Goal: Task Accomplishment & Management: Use online tool/utility

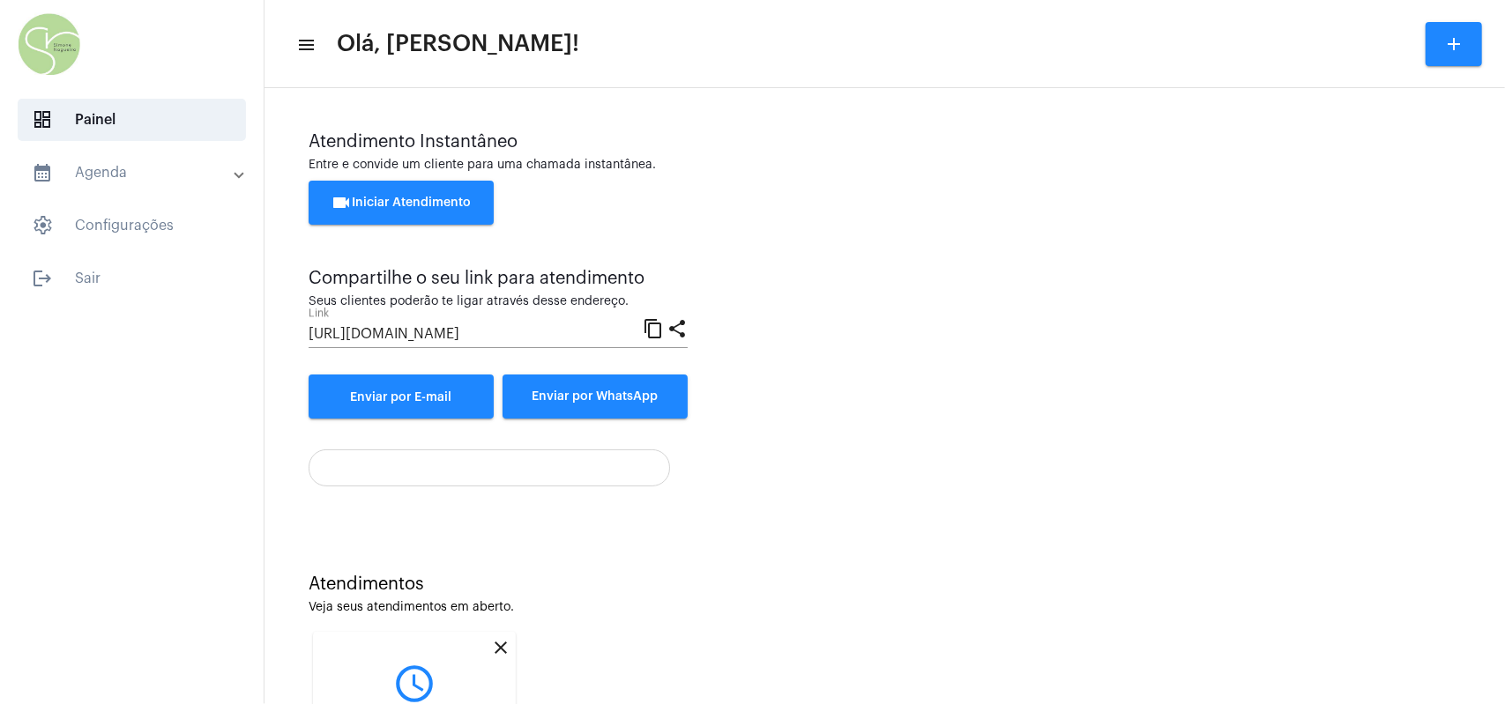
scroll to position [181, 0]
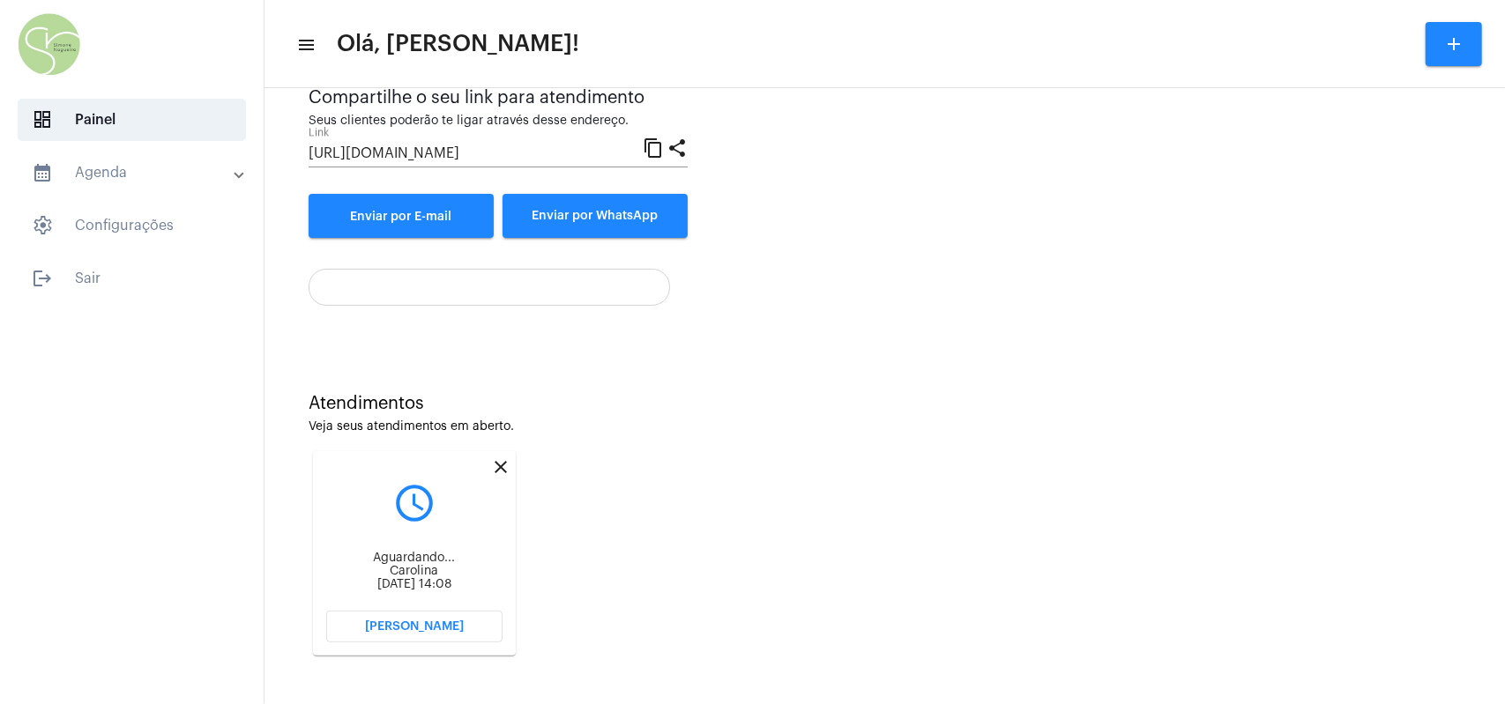
click at [411, 312] on button "[PERSON_NAME]" at bounding box center [414, 627] width 176 height 32
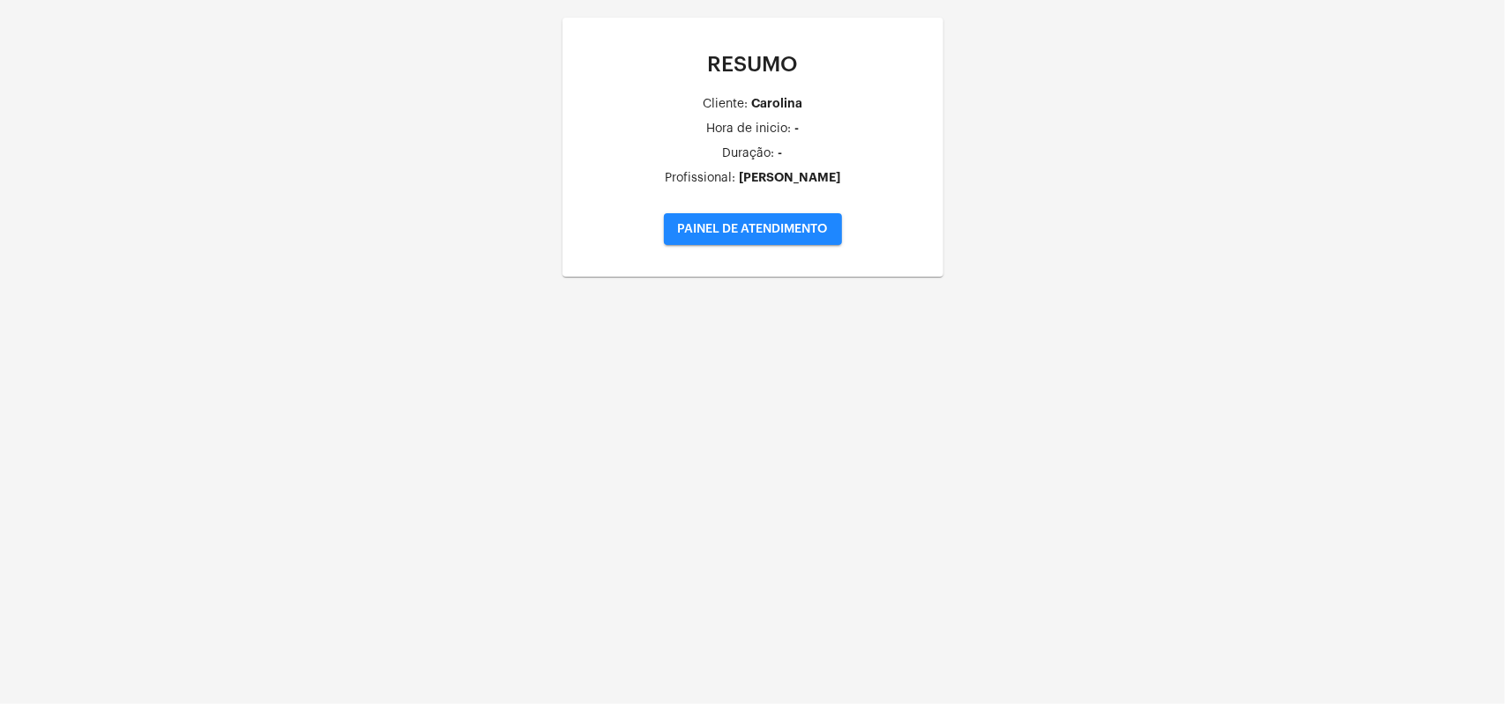
click at [599, 229] on span "PAINEL DE ATENDIMENTO" at bounding box center [753, 229] width 150 height 12
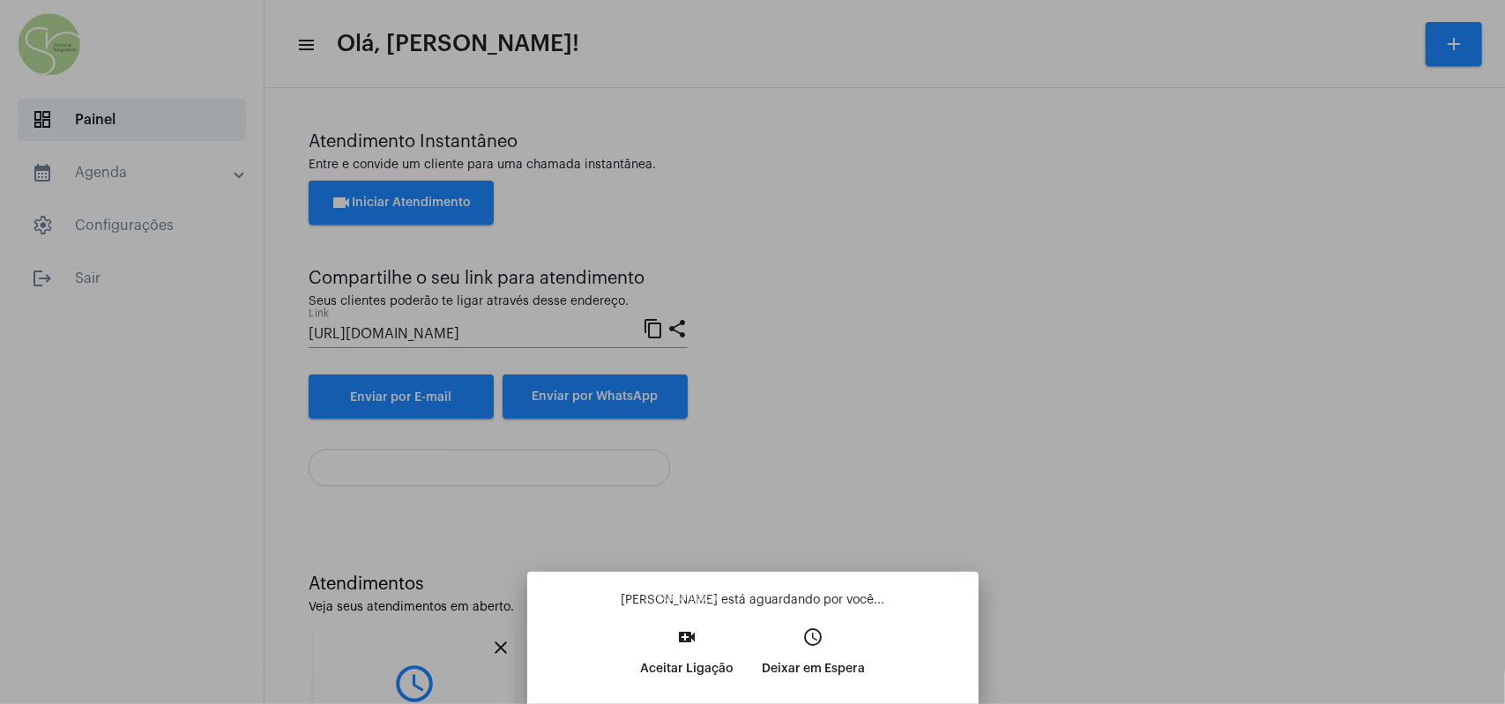
click at [599, 312] on p "Aceitar Ligação" at bounding box center [686, 669] width 93 height 32
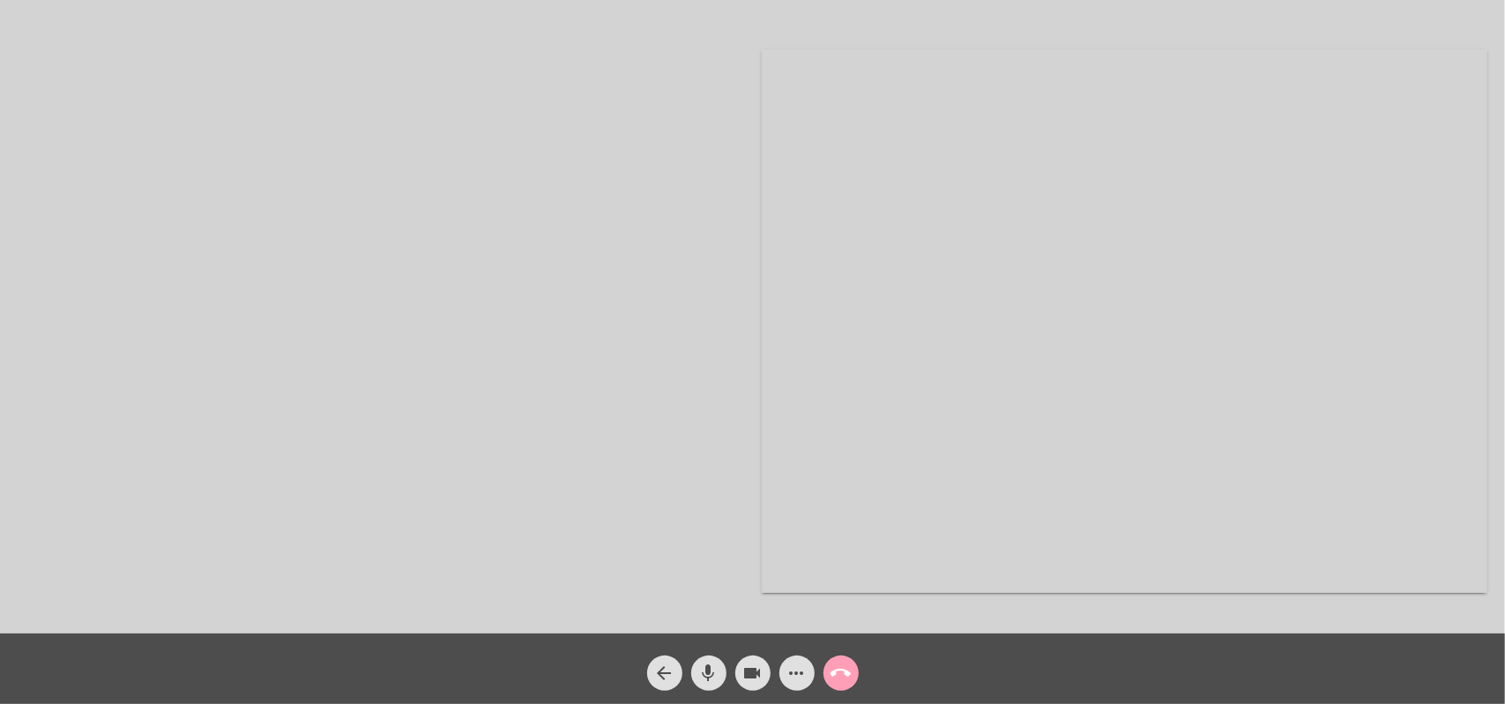
click at [599, 312] on mat-icon "call_end" at bounding box center [840, 673] width 21 height 21
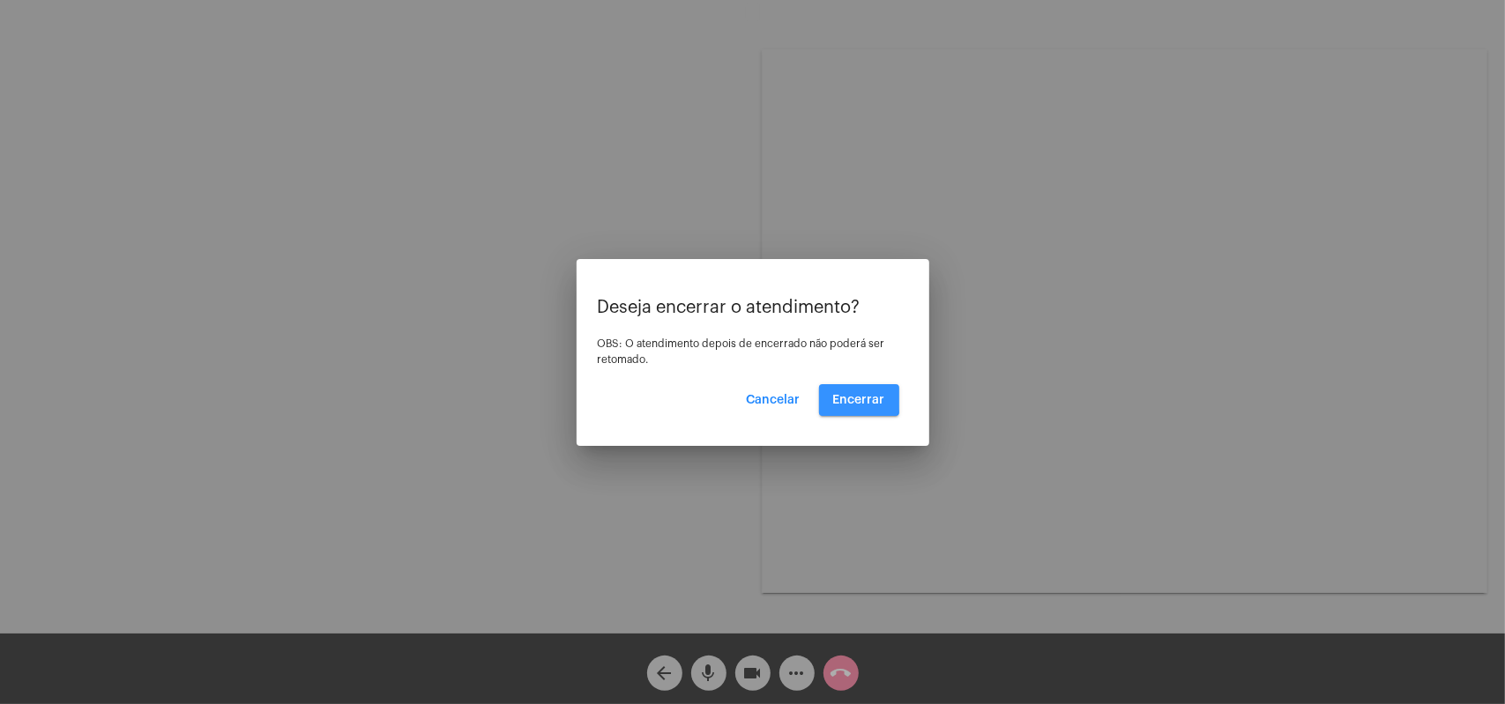
click at [599, 312] on span "Encerrar" at bounding box center [859, 400] width 52 height 12
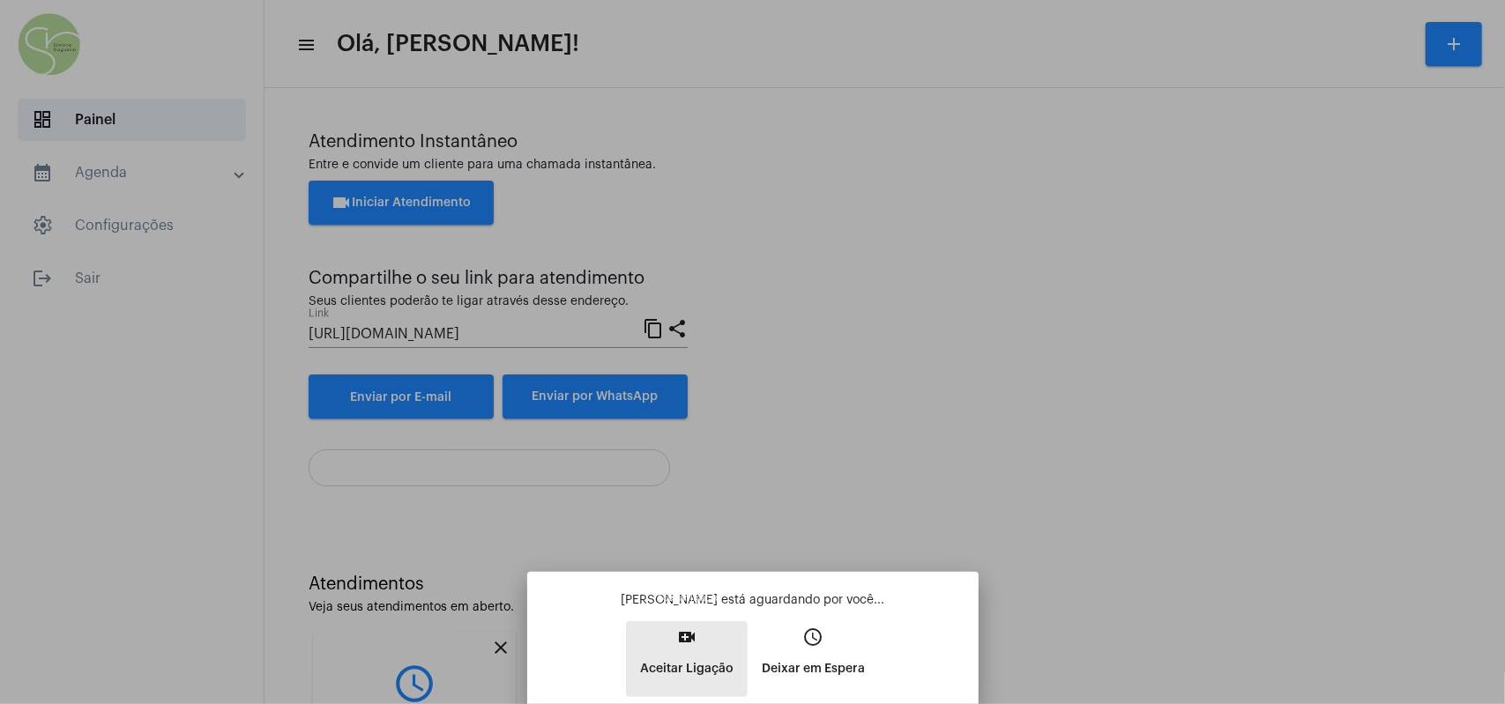
click at [599, 312] on mat-icon "video_call" at bounding box center [686, 637] width 21 height 21
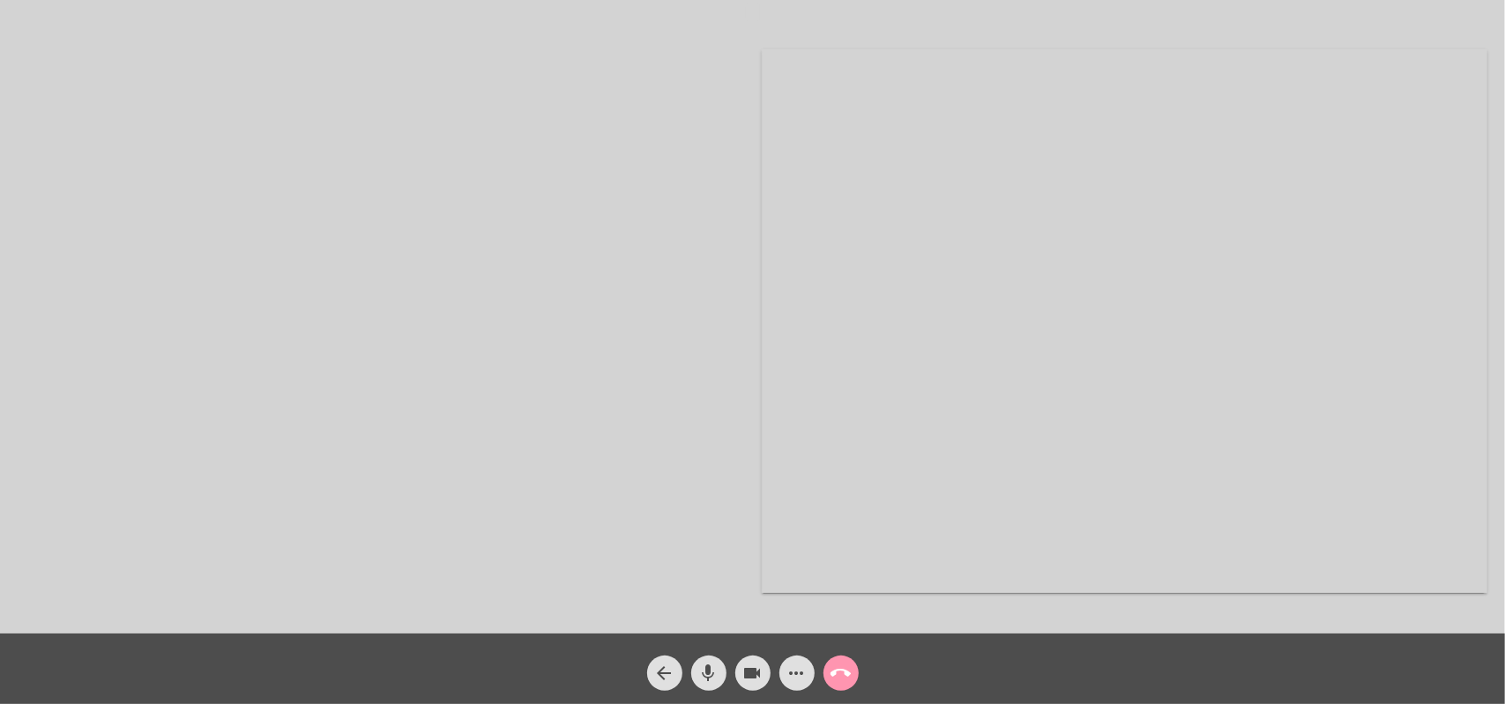
click at [599, 312] on div "call_end" at bounding box center [841, 669] width 44 height 44
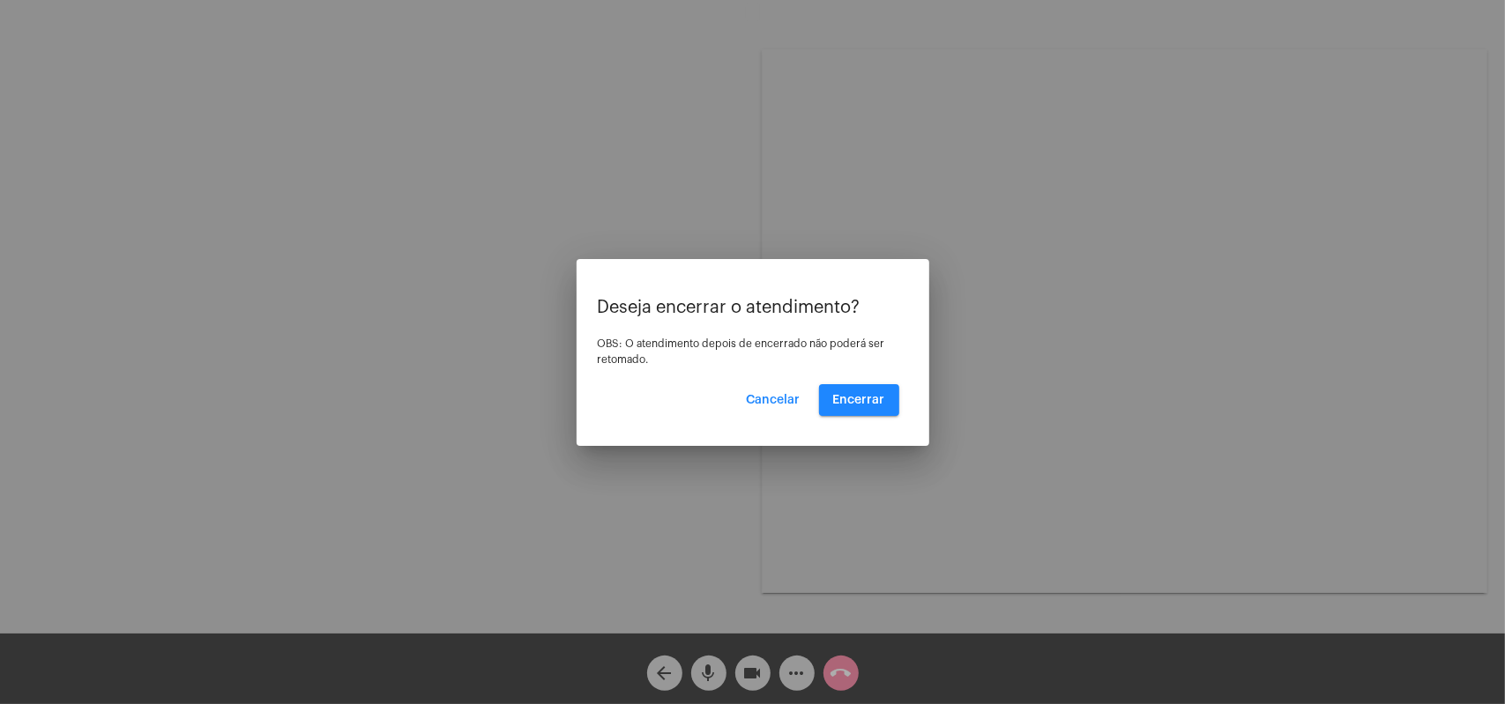
click at [599, 312] on div at bounding box center [752, 352] width 1505 height 704
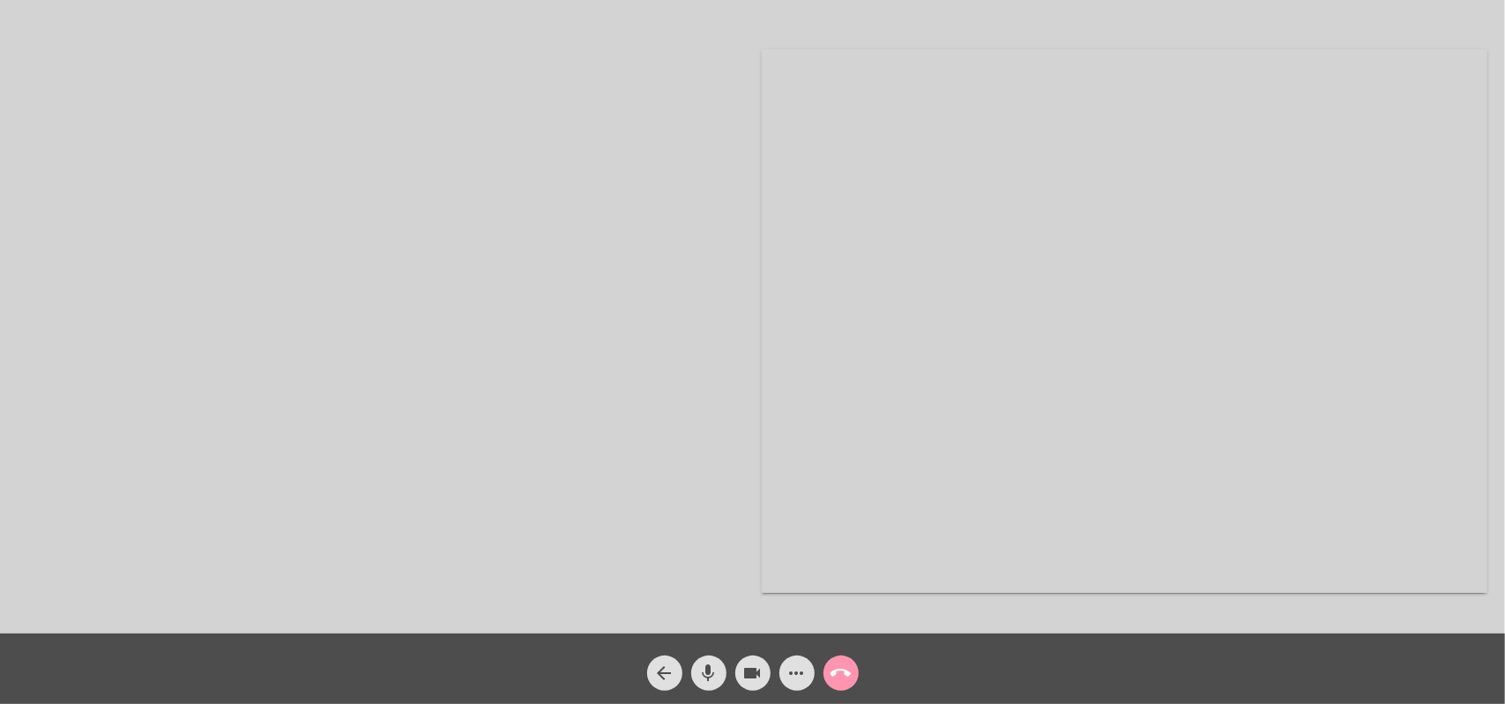
click at [599, 312] on button "call_end" at bounding box center [840, 673] width 35 height 35
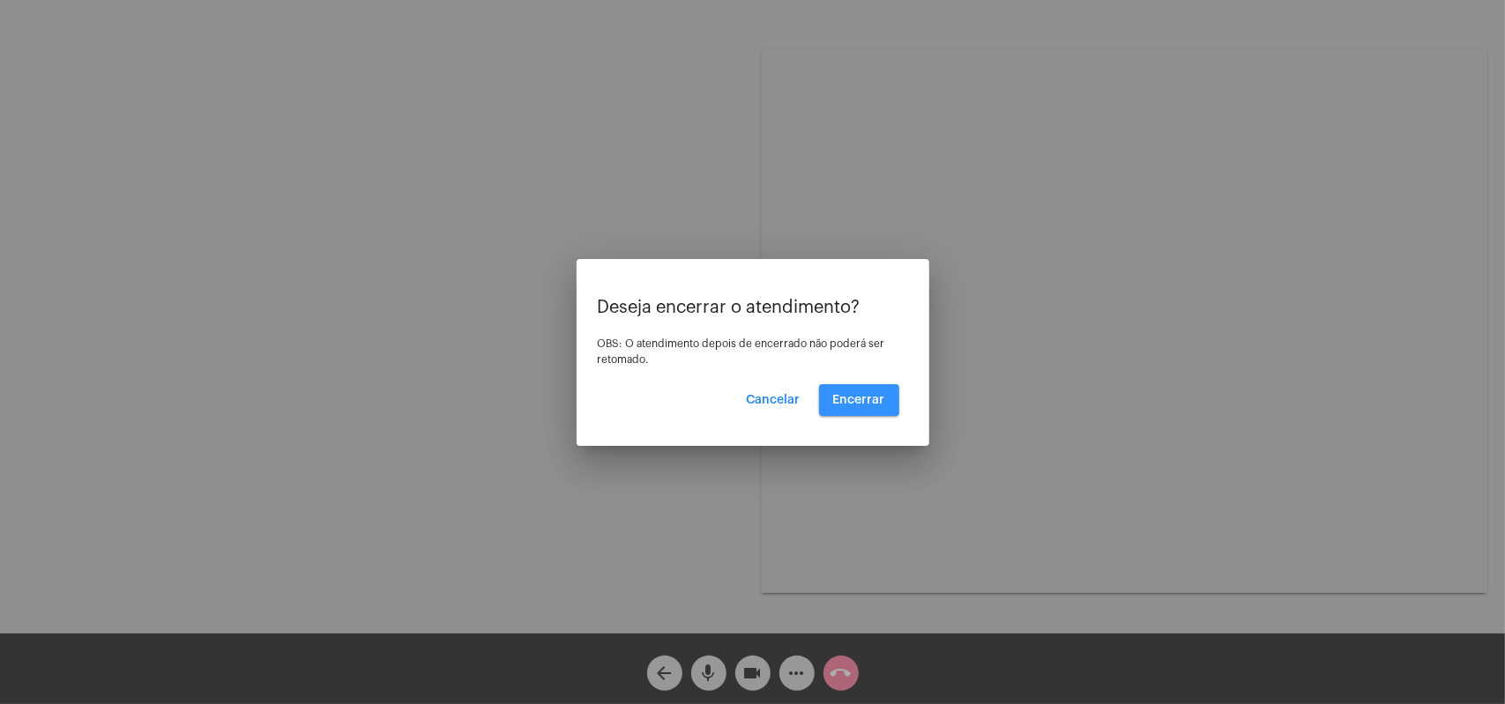
click at [599, 312] on button "Encerrar" at bounding box center [859, 400] width 80 height 32
